Goal: Task Accomplishment & Management: Use online tool/utility

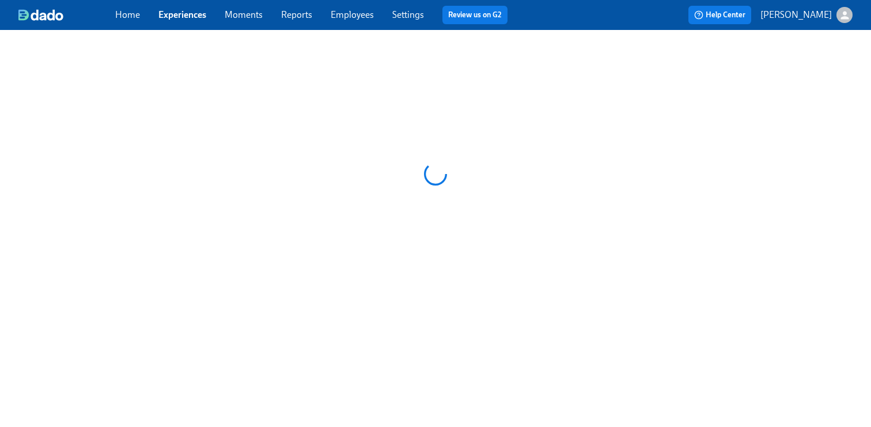
click at [350, 19] on link "Employees" at bounding box center [352, 14] width 43 height 11
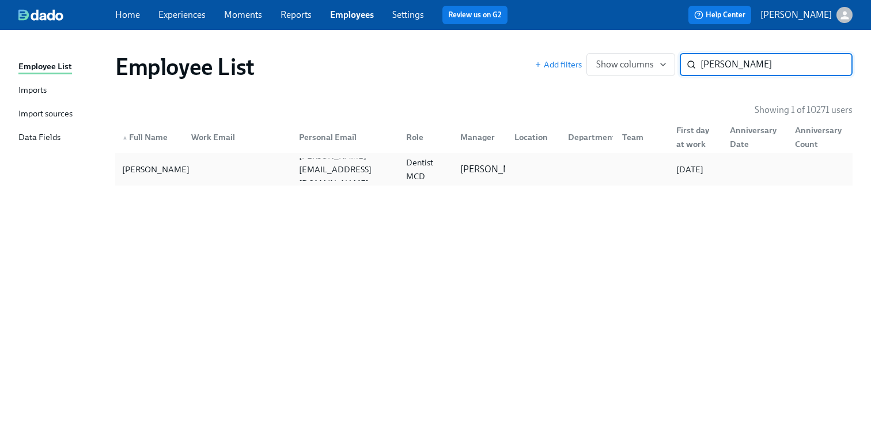
type input "[PERSON_NAME]"
click at [139, 175] on div "[PERSON_NAME]" at bounding box center [156, 170] width 77 height 14
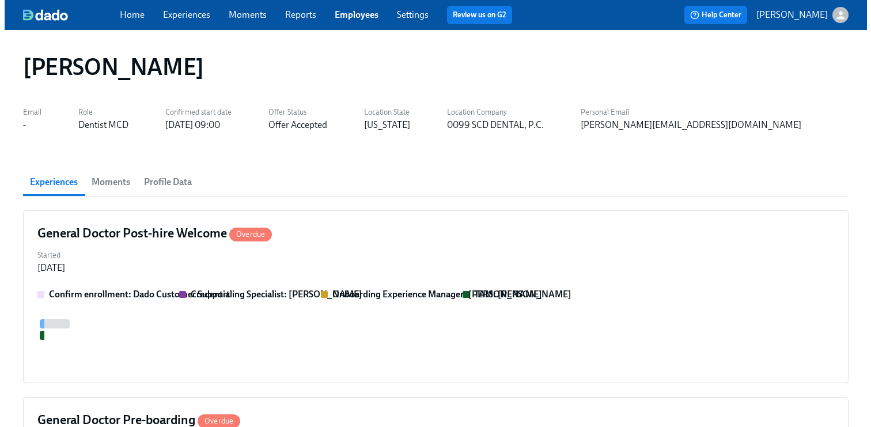
scroll to position [0, 1171]
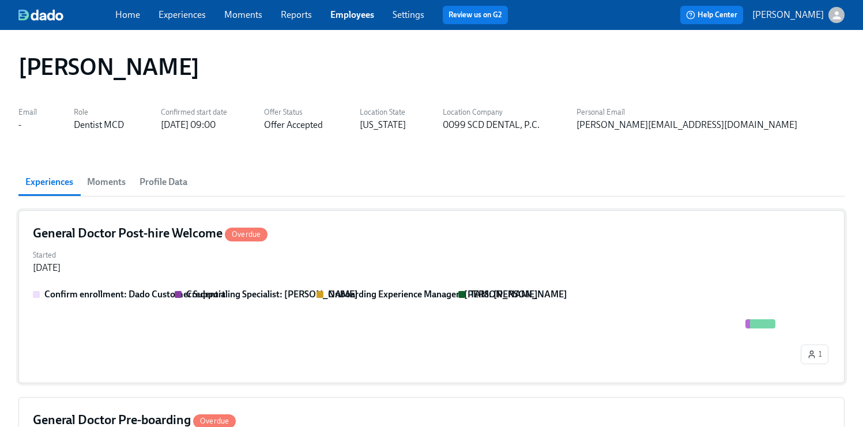
click at [290, 271] on div "Started [DATE]" at bounding box center [431, 261] width 797 height 28
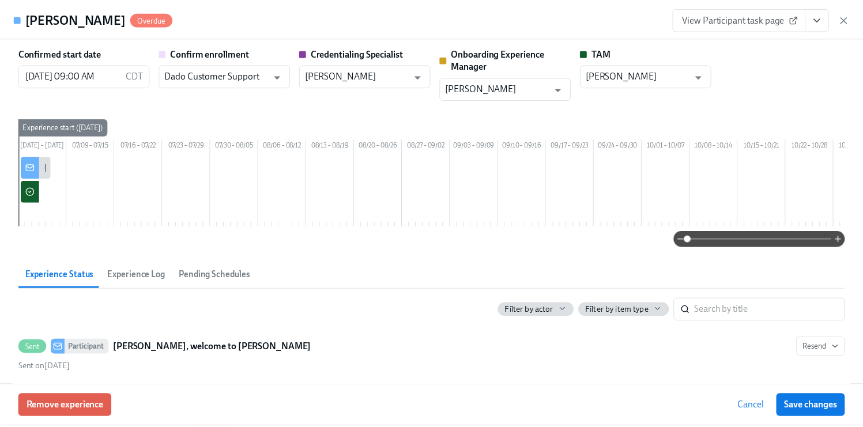
scroll to position [0, 1780]
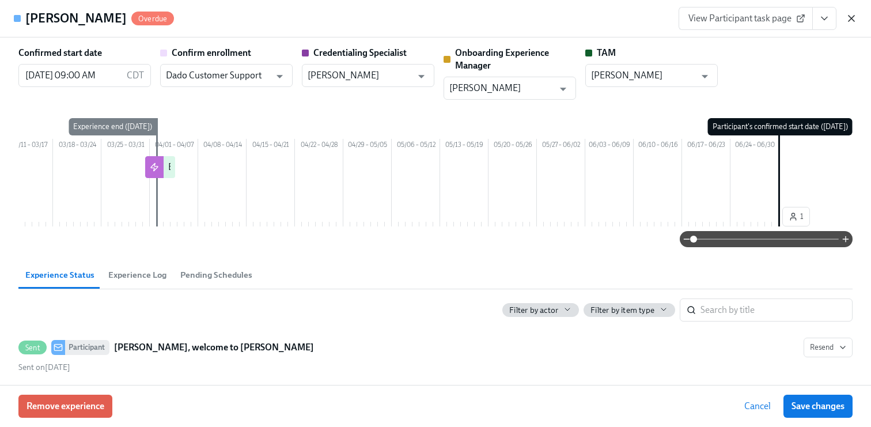
click at [851, 18] on icon "button" at bounding box center [852, 19] width 6 height 6
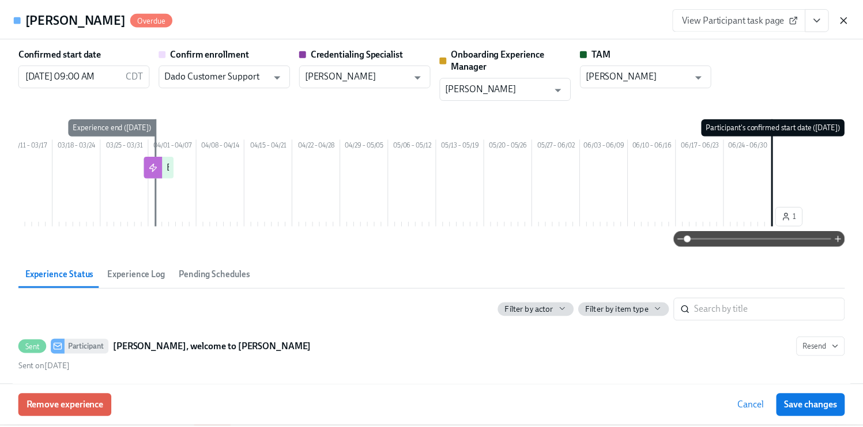
scroll to position [0, 1162]
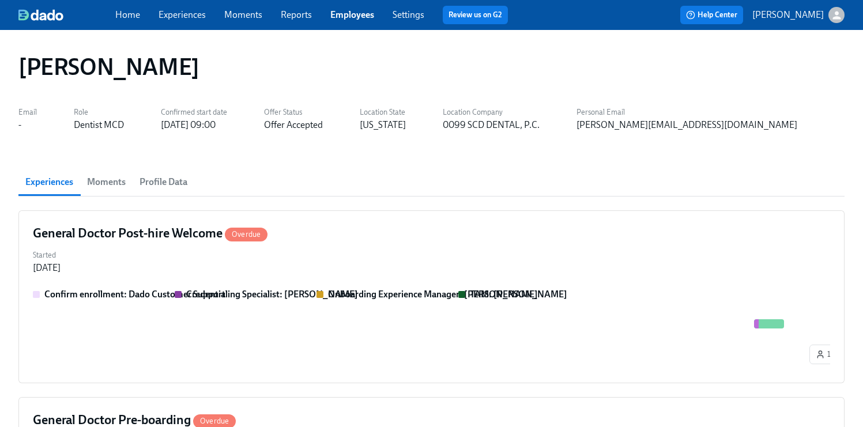
click at [153, 19] on div "Home Experiences Moments Reports Employees Settings Review us on G2" at bounding box center [316, 15] width 402 height 18
click at [181, 14] on link "Experiences" at bounding box center [181, 14] width 47 height 11
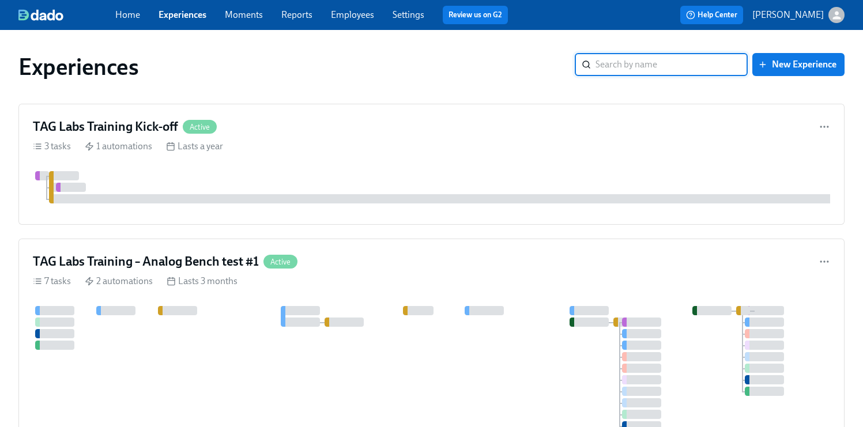
scroll to position [416, 0]
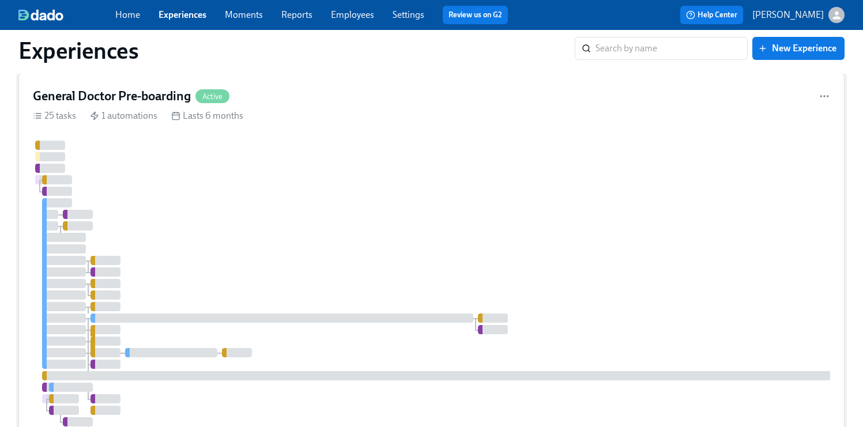
click at [603, 223] on div at bounding box center [686, 312] width 1307 height 343
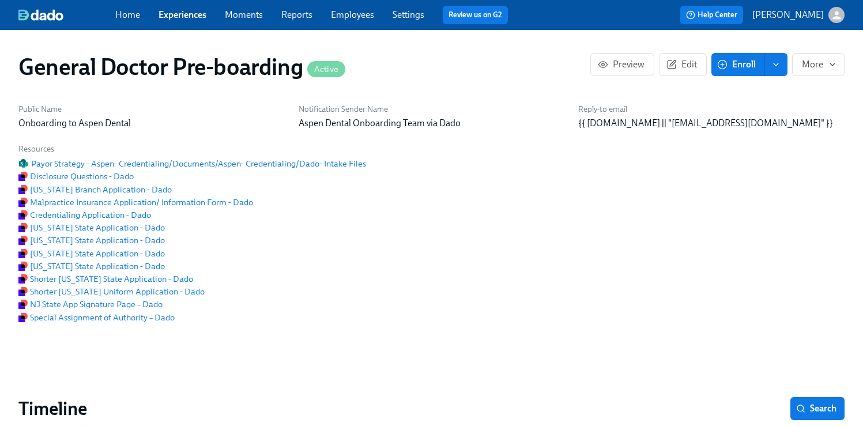
click at [738, 73] on button "Enroll" at bounding box center [737, 64] width 53 height 23
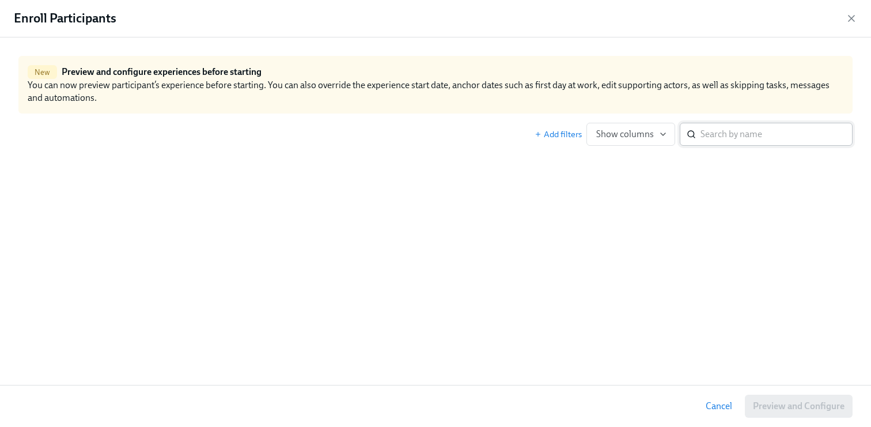
click at [708, 133] on input "search" at bounding box center [777, 134] width 152 height 23
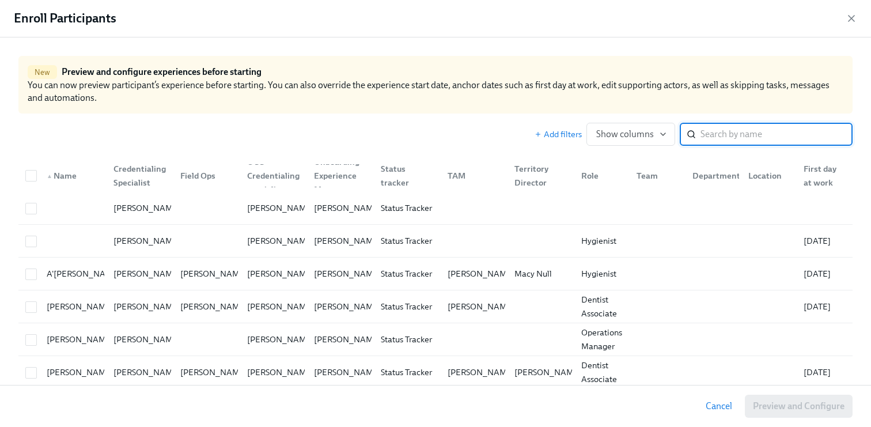
scroll to position [0, 26118]
paste input "[PERSON_NAME]"
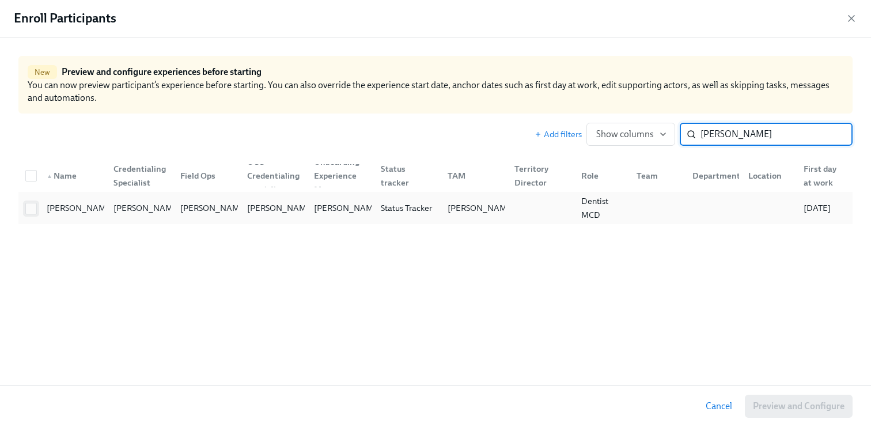
type input "[PERSON_NAME]"
click at [34, 209] on input "checkbox" at bounding box center [31, 208] width 10 height 10
checkbox input "true"
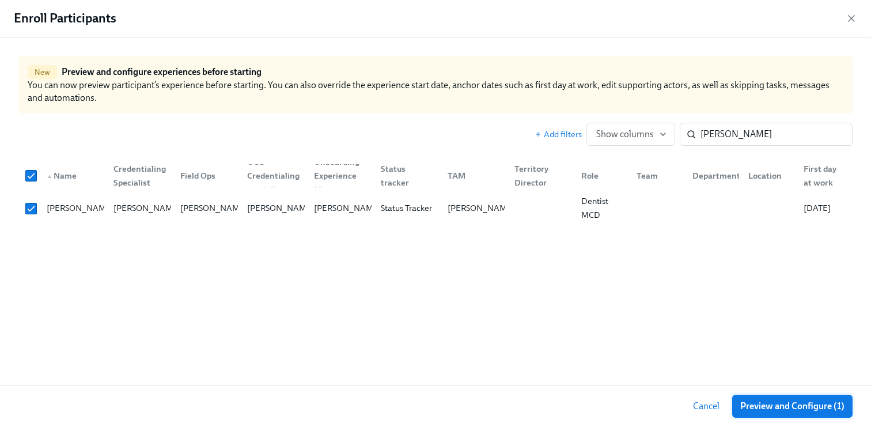
click at [799, 402] on span "Preview and Configure (1)" at bounding box center [793, 407] width 104 height 12
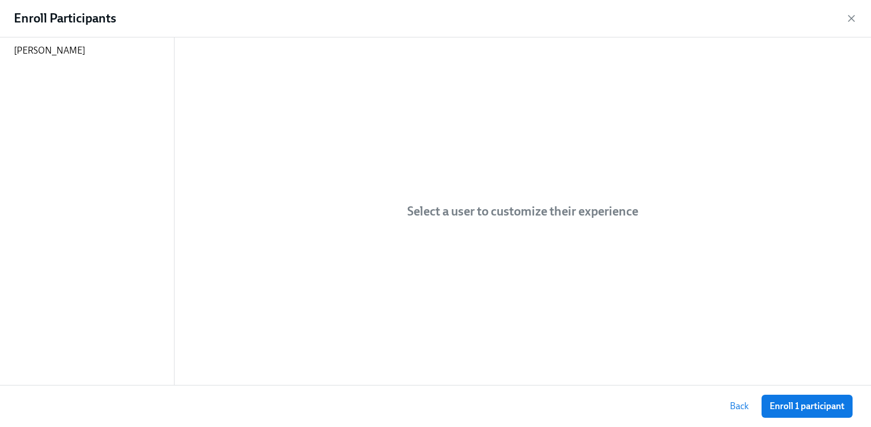
click at [799, 402] on span "Enroll 1 participant" at bounding box center [807, 407] width 75 height 12
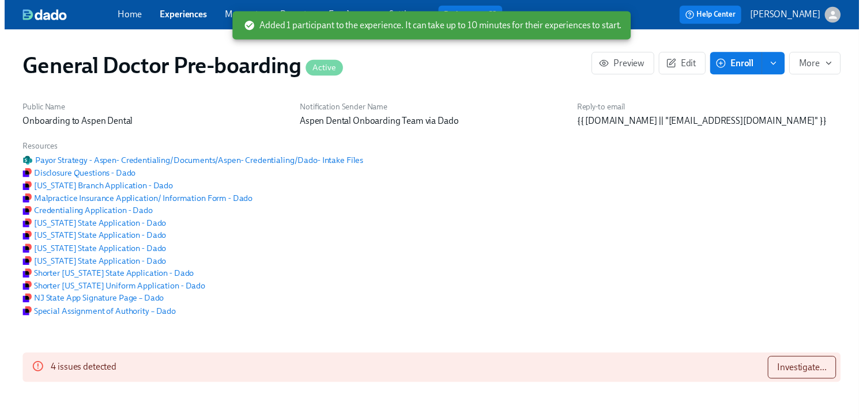
scroll to position [0, 26298]
